Goal: Task Accomplishment & Management: Complete application form

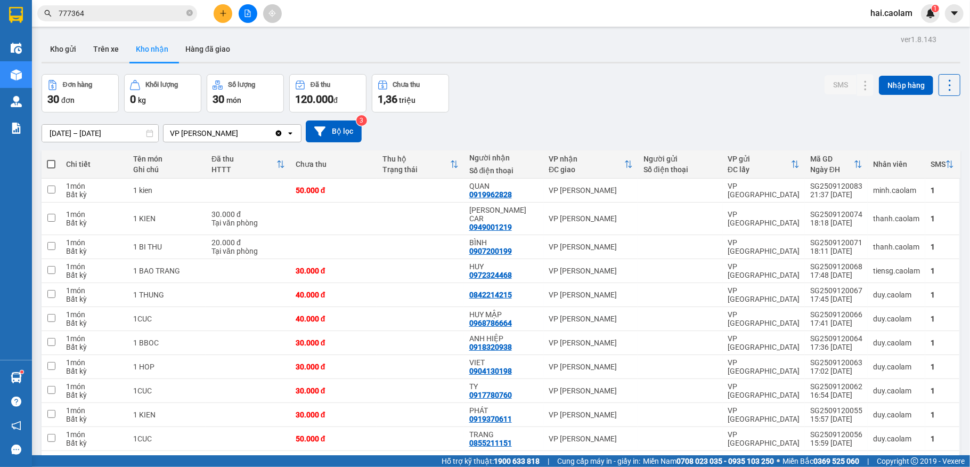
scroll to position [351, 0]
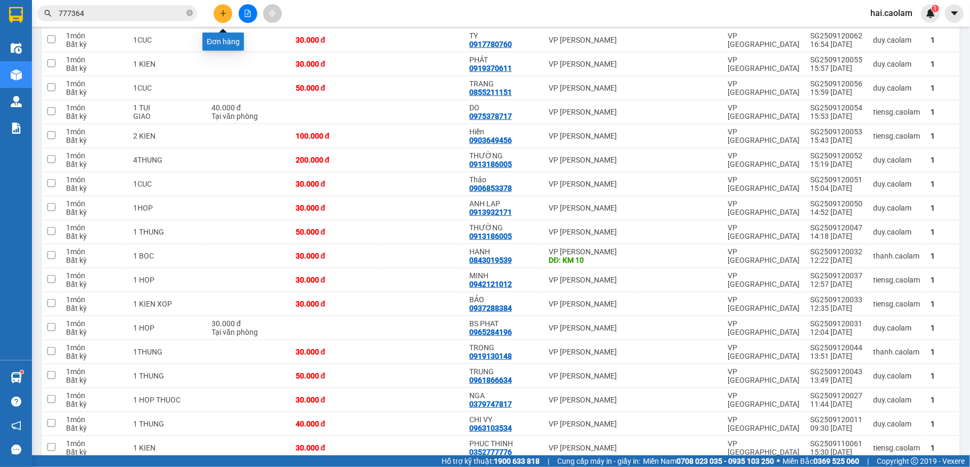
click at [224, 11] on icon "plus" at bounding box center [222, 13] width 7 height 7
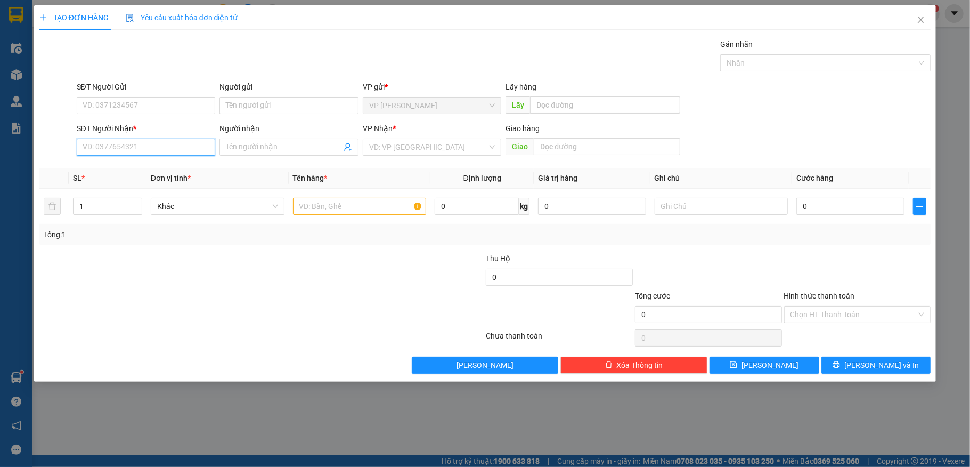
click at [185, 152] on input "SĐT Người Nhận *" at bounding box center [146, 147] width 139 height 17
type input "0908916842"
click at [126, 175] on div "0908916842 - bình" at bounding box center [146, 170] width 126 height 12
type input "bình"
type input "0908916842"
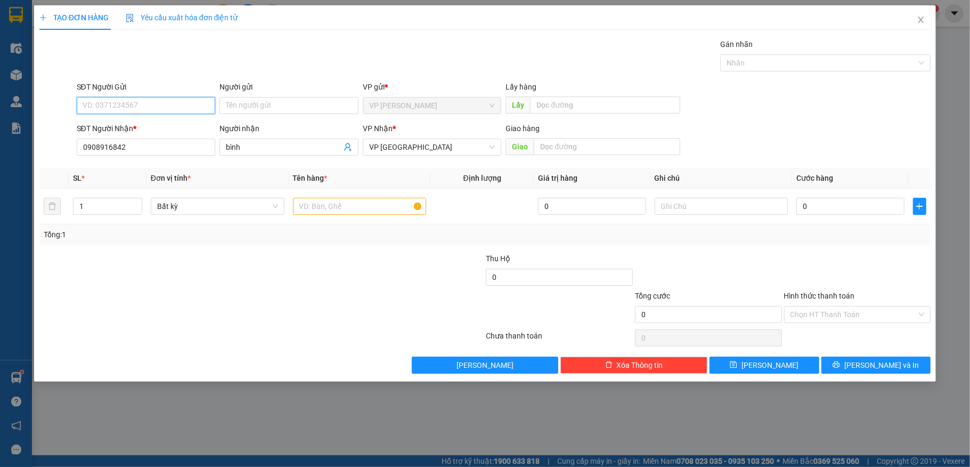
click at [150, 109] on input "SĐT Người Gửi" at bounding box center [146, 105] width 139 height 17
type input "0969326538"
click at [154, 153] on input "0908916842" at bounding box center [146, 147] width 139 height 17
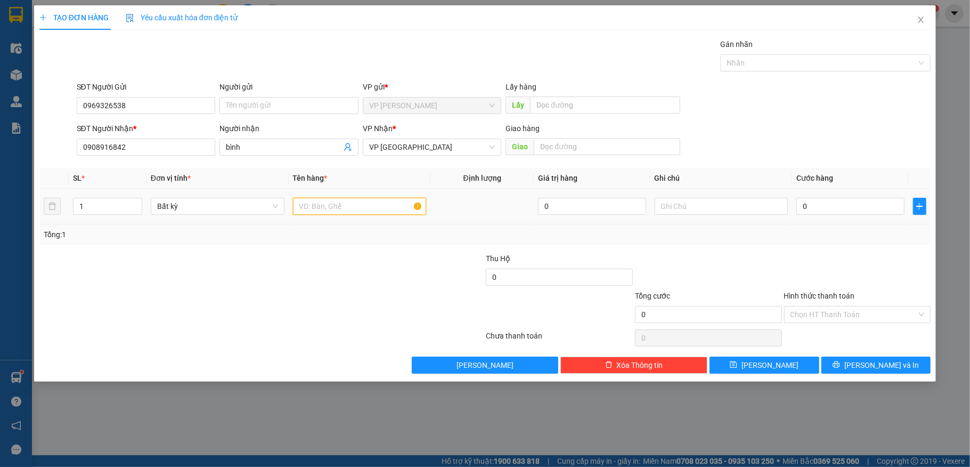
click at [370, 209] on input "text" at bounding box center [360, 206] width 134 height 17
type input "4 mâm xe"
click at [835, 202] on input "0" at bounding box center [850, 206] width 108 height 17
type input "2"
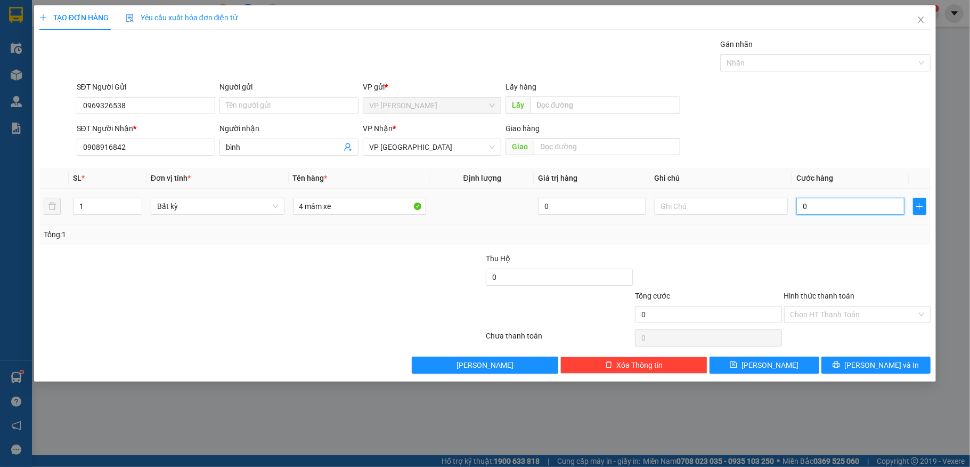
type input "2"
type input "20"
type input "200"
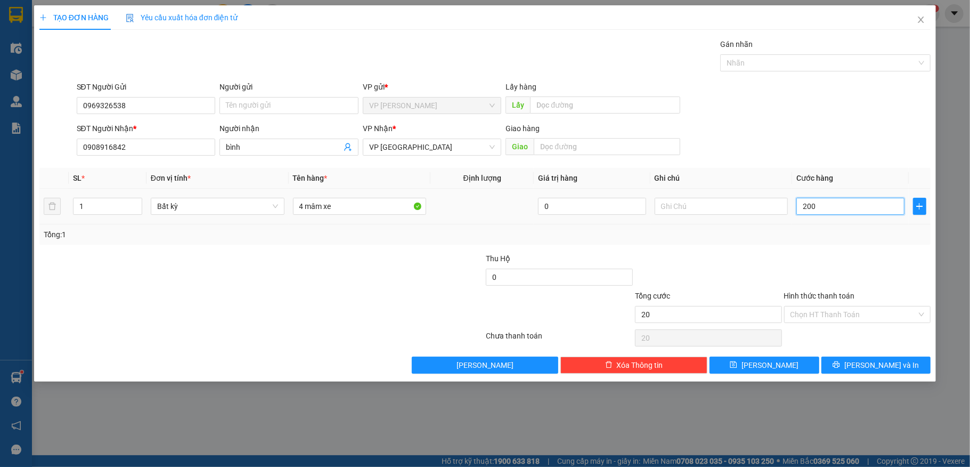
type input "200"
type input "2.000"
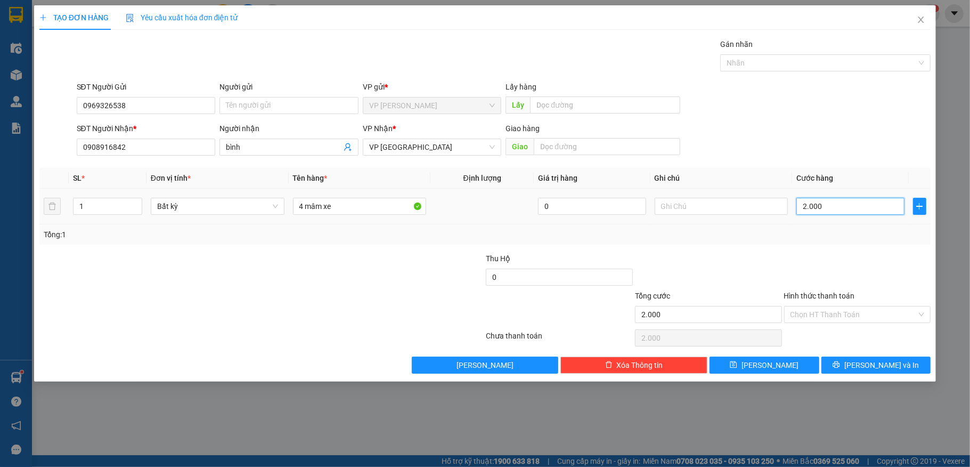
type input "20.000"
type input "200.000"
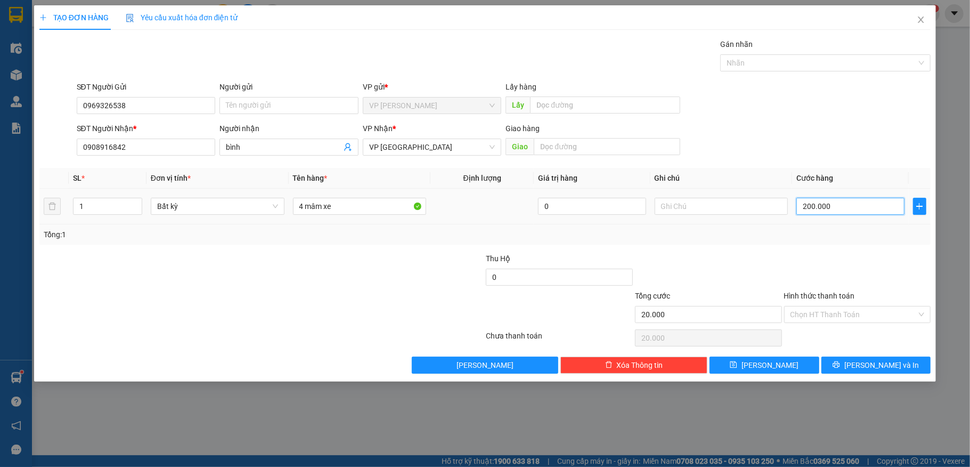
type input "200.000"
click at [850, 265] on div at bounding box center [857, 271] width 149 height 37
click at [860, 314] on input "Hình thức thanh toán" at bounding box center [854, 314] width 127 height 16
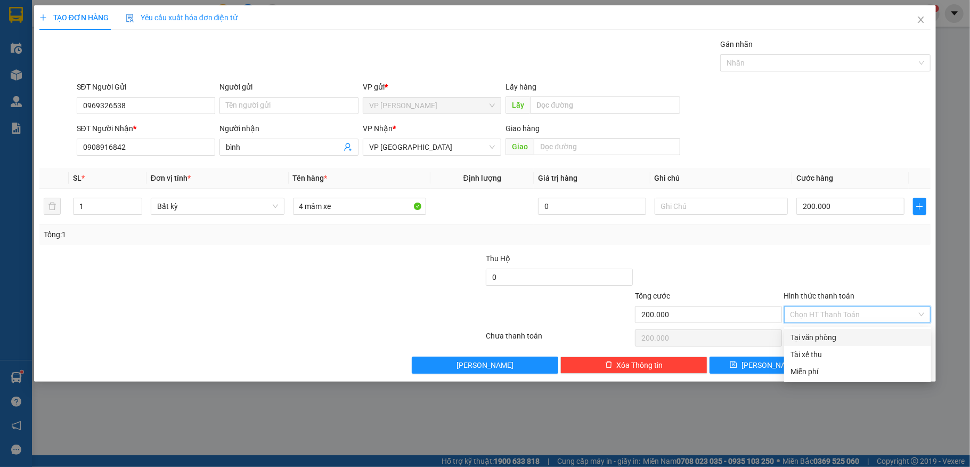
click at [836, 335] on div "Tại văn phòng" at bounding box center [858, 337] width 134 height 12
type input "0"
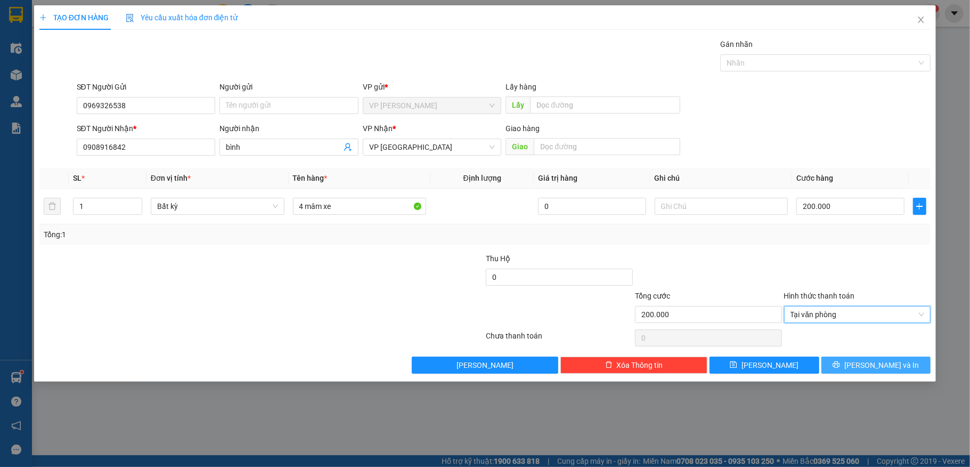
click at [885, 371] on span "[PERSON_NAME] và In" at bounding box center [881, 365] width 75 height 12
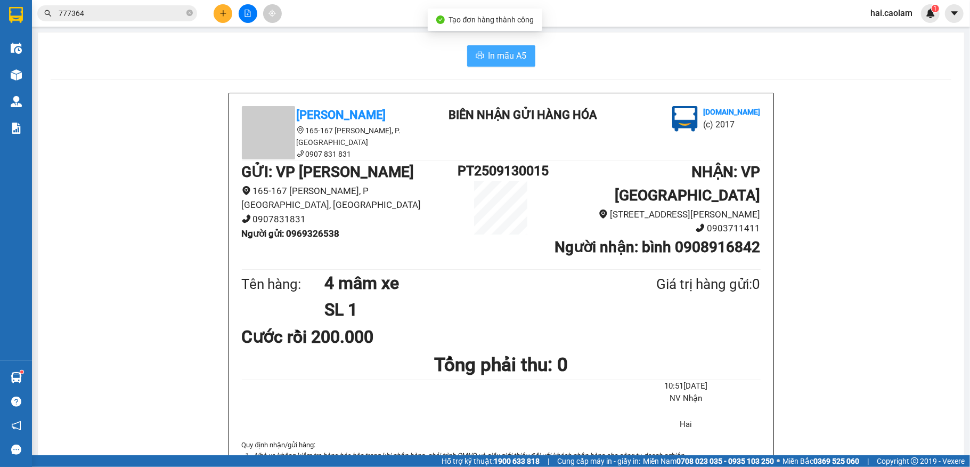
click at [493, 54] on span "In mẫu A5" at bounding box center [508, 55] width 38 height 13
click at [227, 15] on button at bounding box center [223, 13] width 19 height 19
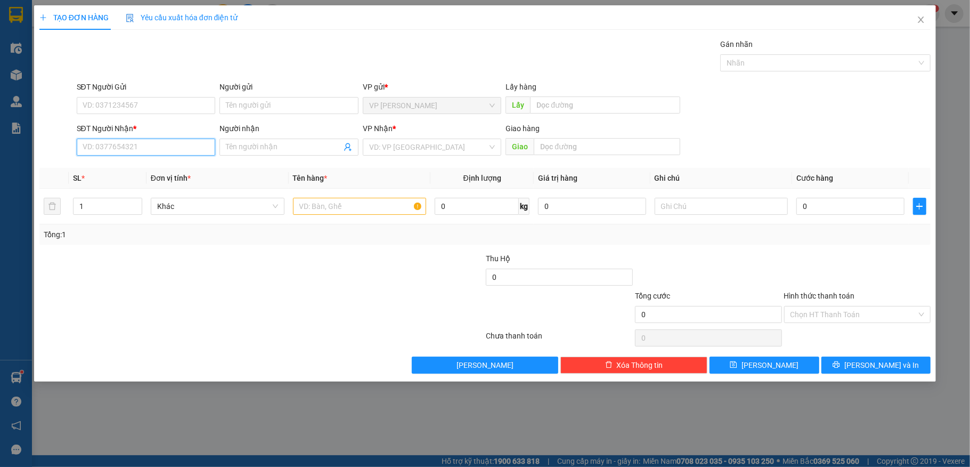
click at [134, 143] on input "SĐT Người Nhận *" at bounding box center [146, 147] width 139 height 17
type input "0933174040"
click at [259, 150] on input "Người nhận" at bounding box center [284, 147] width 116 height 12
type input "d"
type input "n"
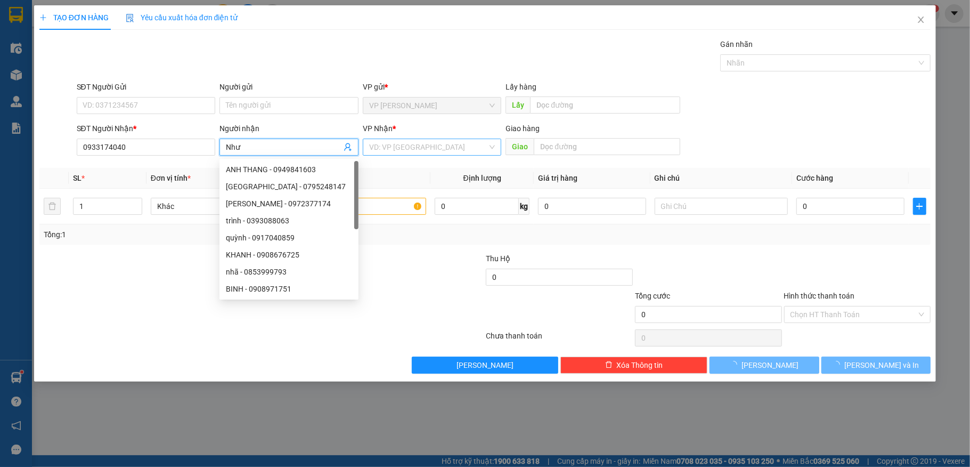
type input "Như"
click at [420, 145] on input "search" at bounding box center [428, 147] width 119 height 16
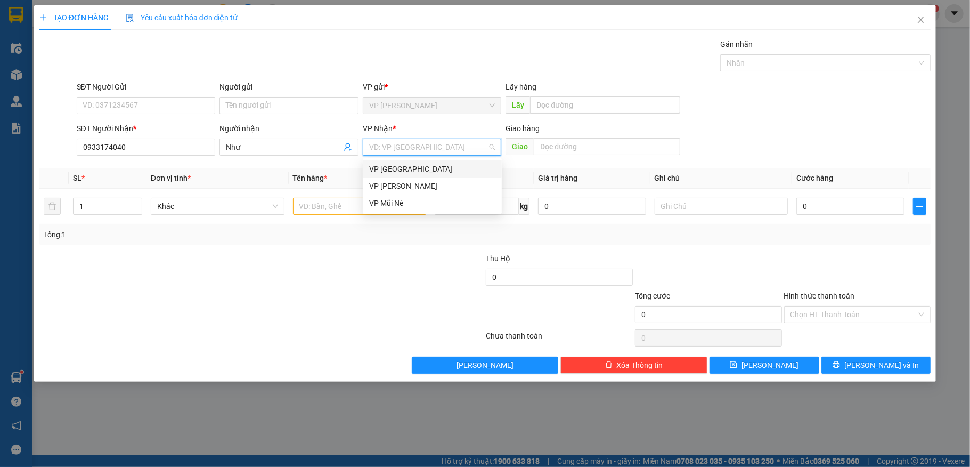
click at [408, 165] on div "VP [GEOGRAPHIC_DATA]" at bounding box center [432, 169] width 126 height 12
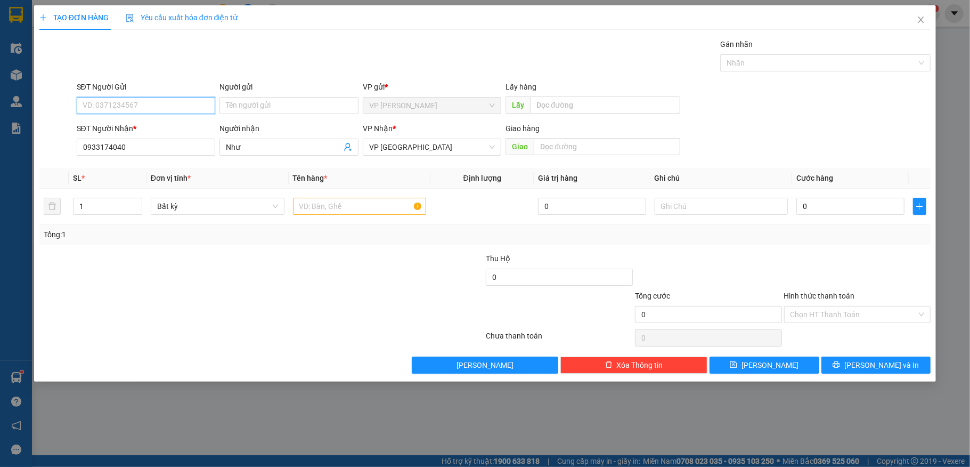
click at [122, 101] on input "SĐT Người Gửi" at bounding box center [146, 105] width 139 height 17
type input "0839720682"
click at [250, 108] on input "Người gửi" at bounding box center [288, 105] width 139 height 17
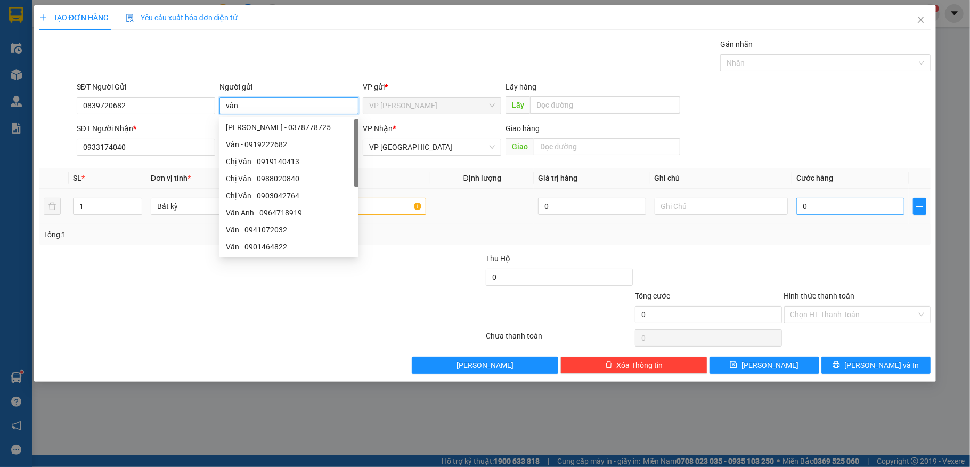
type input "vân"
click at [821, 206] on input "0" at bounding box center [850, 206] width 108 height 17
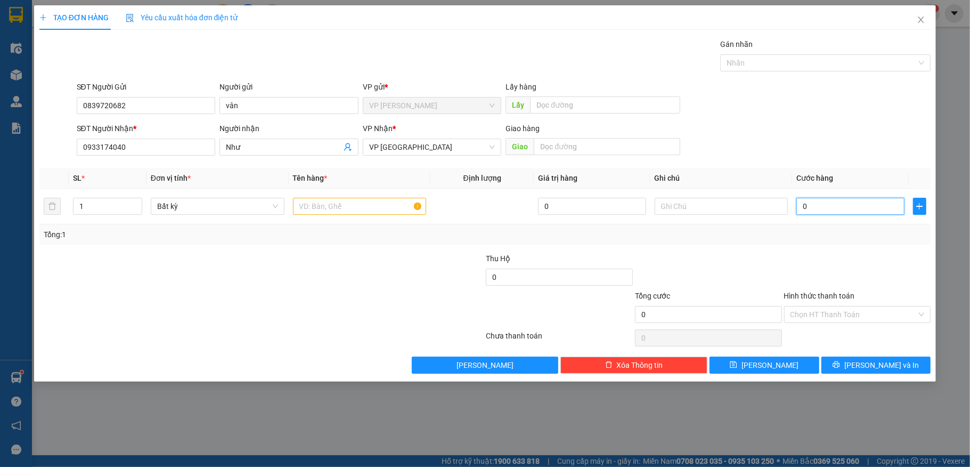
type input "4"
type input "40"
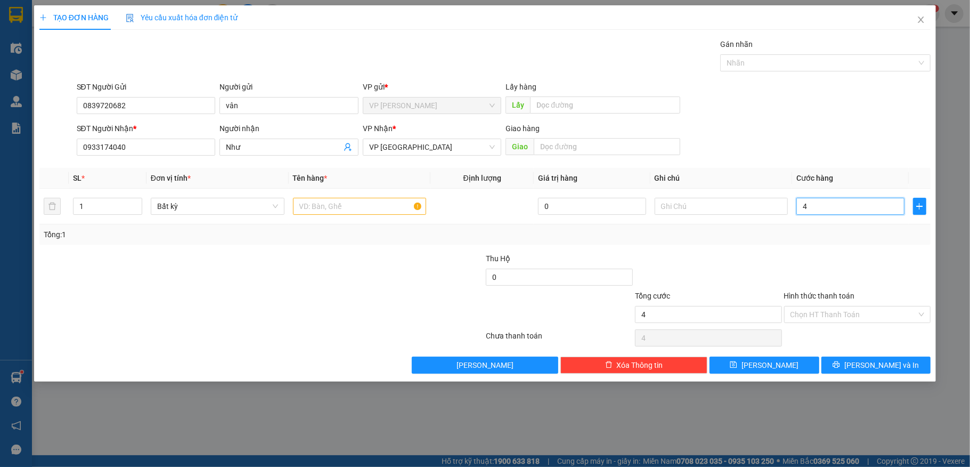
type input "40"
type input "40.000"
click at [329, 220] on td at bounding box center [360, 207] width 142 height 36
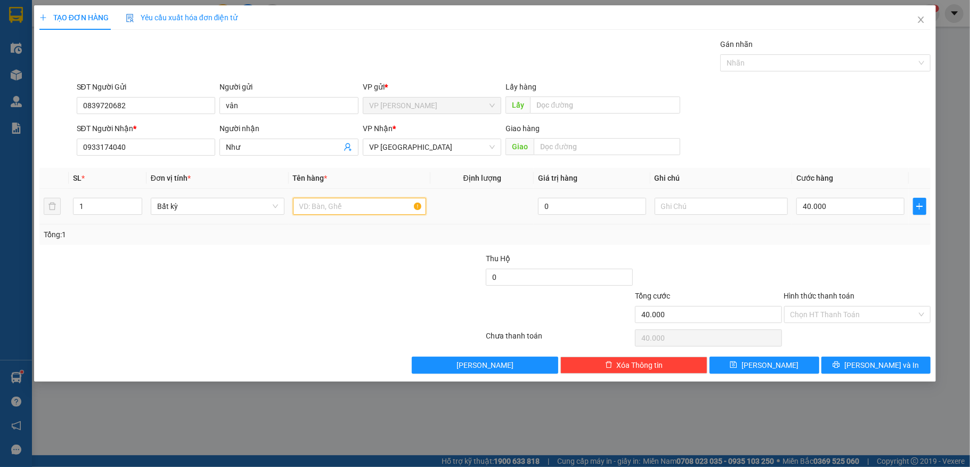
click at [333, 211] on input "text" at bounding box center [360, 206] width 134 height 17
type input "1 kiện"
click at [819, 320] on input "Hình thức thanh toán" at bounding box center [854, 314] width 127 height 16
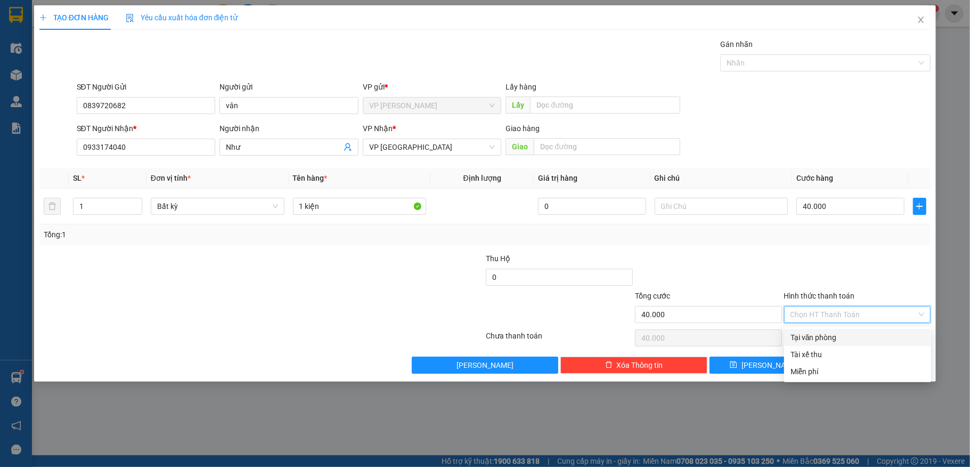
click at [825, 335] on div "Tại văn phòng" at bounding box center [858, 337] width 134 height 12
type input "0"
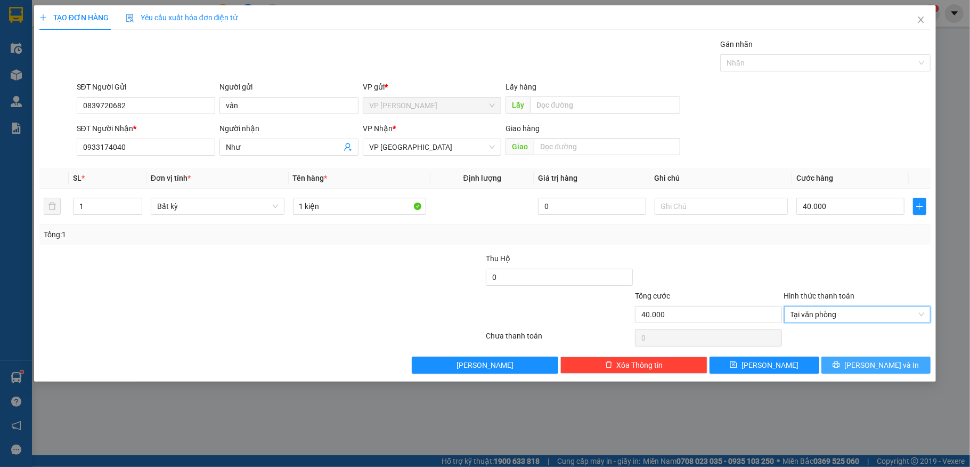
click at [861, 362] on button "[PERSON_NAME] và In" at bounding box center [876, 364] width 110 height 17
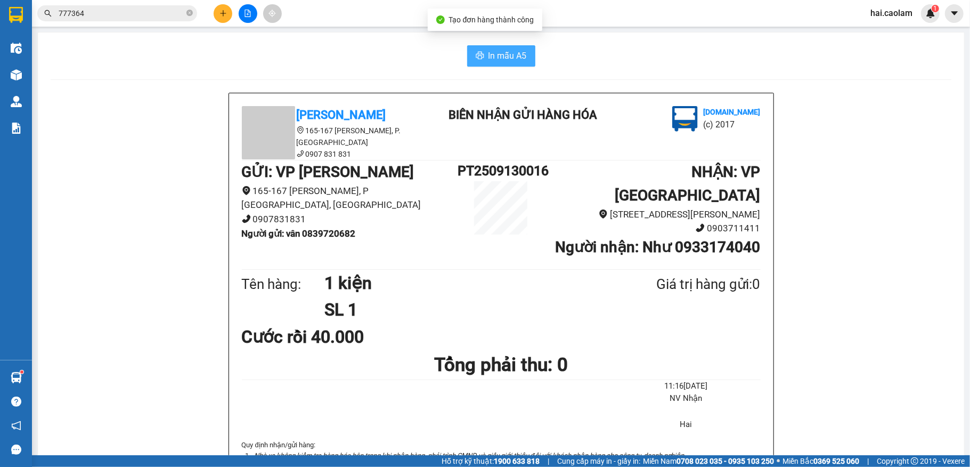
click at [494, 55] on span "In mẫu A5" at bounding box center [508, 55] width 38 height 13
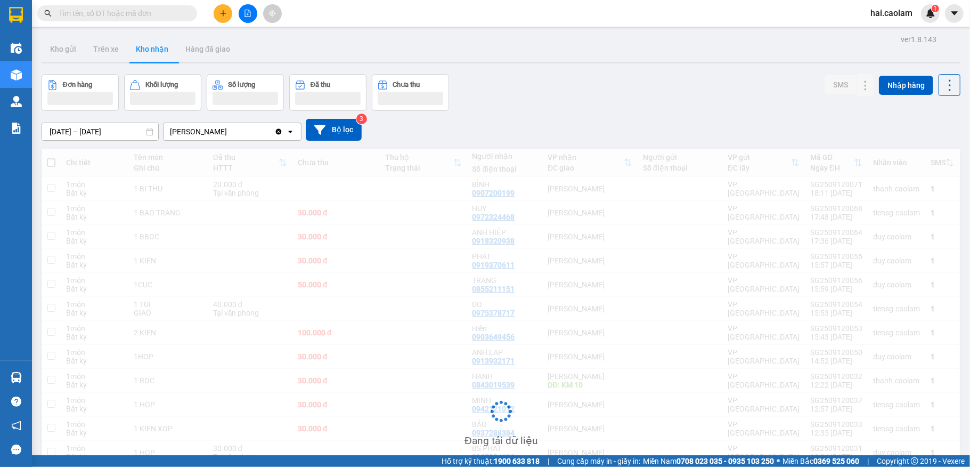
click at [158, 18] on input "text" at bounding box center [122, 13] width 126 height 12
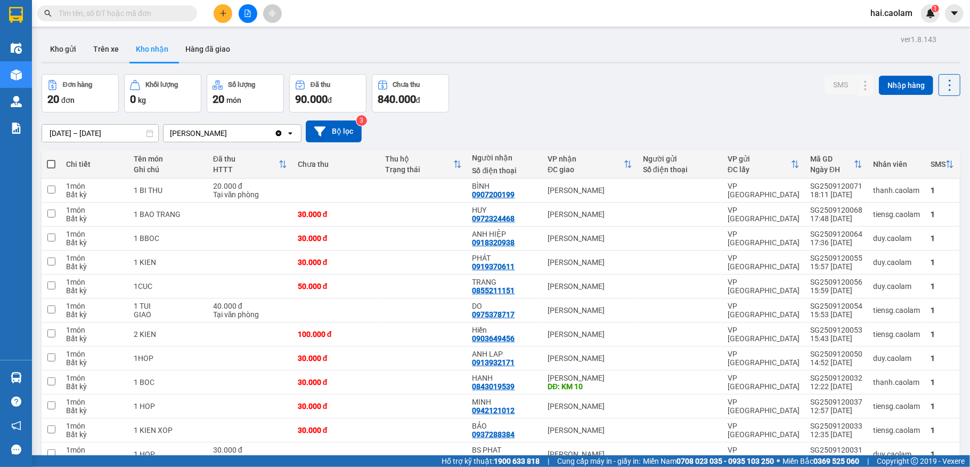
paste input "0908916842"
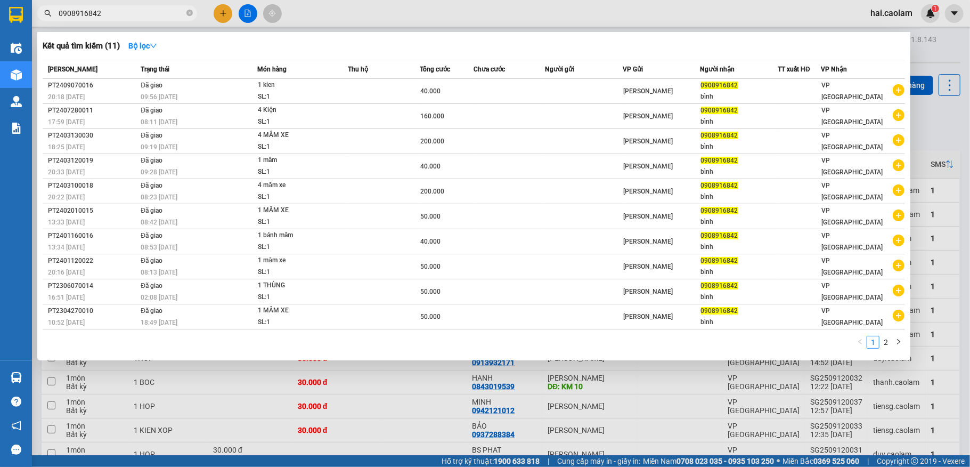
type input "0908916842"
